Goal: Transaction & Acquisition: Purchase product/service

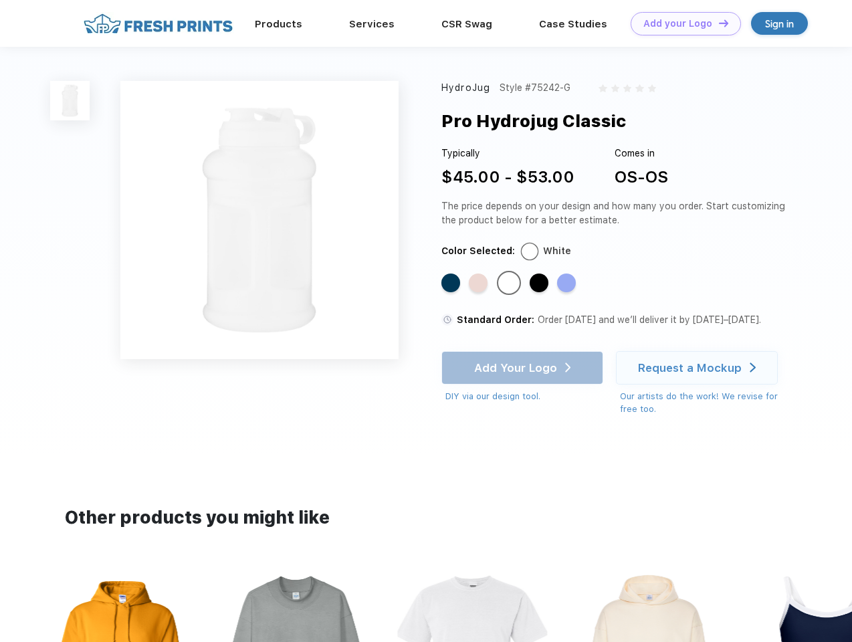
click at [681, 23] on link "Add your Logo Design Tool" at bounding box center [686, 23] width 110 height 23
click at [0, 0] on div "Design Tool" at bounding box center [0, 0] width 0 height 0
click at [717, 23] on link "Add your Logo Design Tool" at bounding box center [686, 23] width 110 height 23
click at [70, 100] on img at bounding box center [69, 100] width 39 height 39
click at [452, 284] on div "Standard Color" at bounding box center [450, 282] width 19 height 19
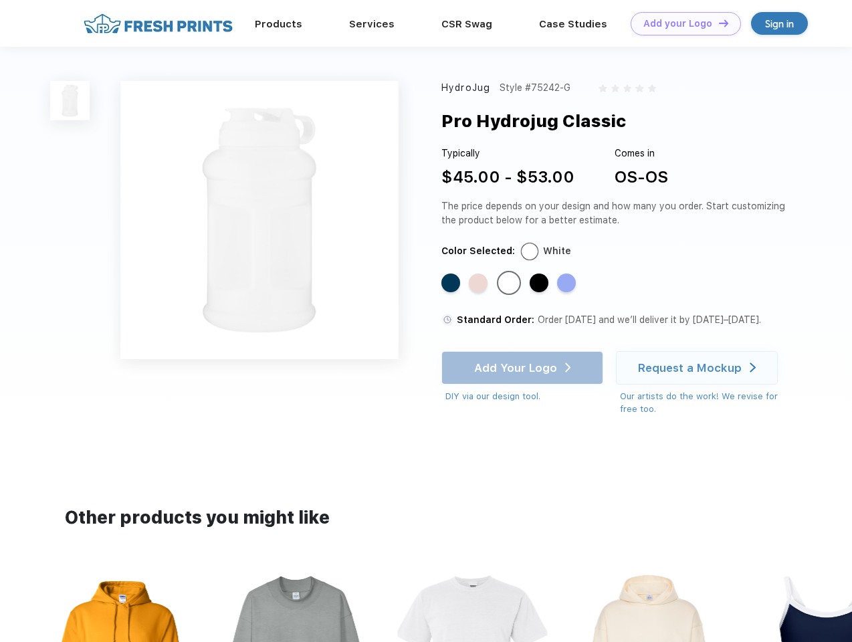
click at [479, 284] on div "Standard Color" at bounding box center [478, 282] width 19 height 19
click at [510, 284] on div "Standard Color" at bounding box center [509, 282] width 19 height 19
click at [540, 284] on div "Standard Color" at bounding box center [539, 282] width 19 height 19
click at [568, 284] on div "Standard Color" at bounding box center [566, 282] width 19 height 19
click at [524, 368] on div "Add Your Logo DIY via our design tool. Ah shoot! This product isn't up in our d…" at bounding box center [522, 377] width 162 height 52
